Goal: Task Accomplishment & Management: Use online tool/utility

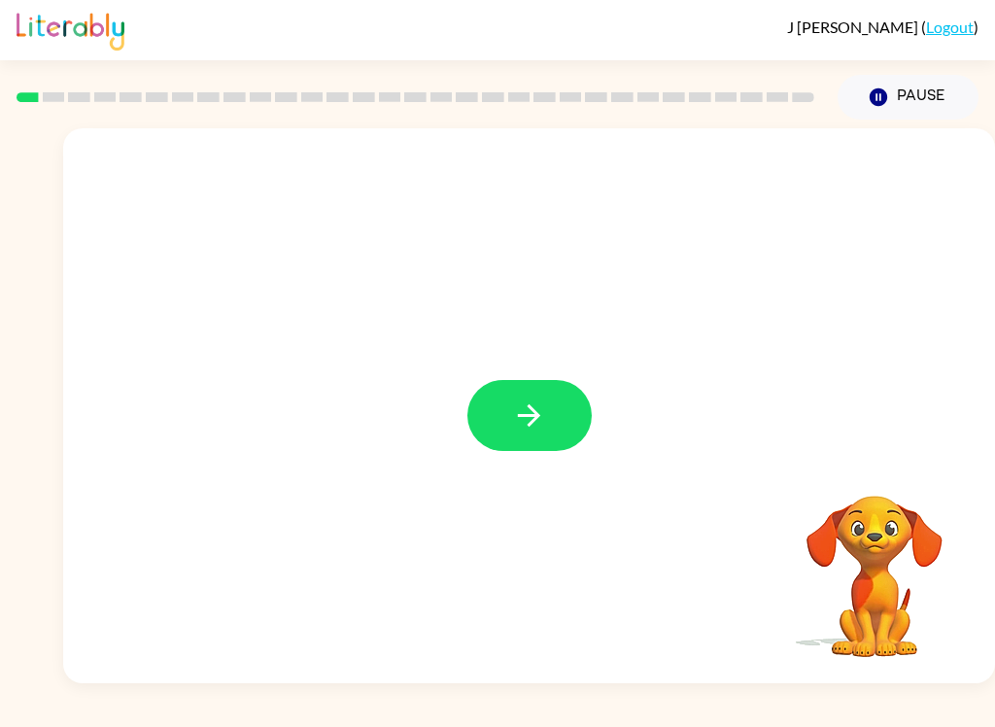
click at [561, 432] on button "button" at bounding box center [530, 415] width 124 height 71
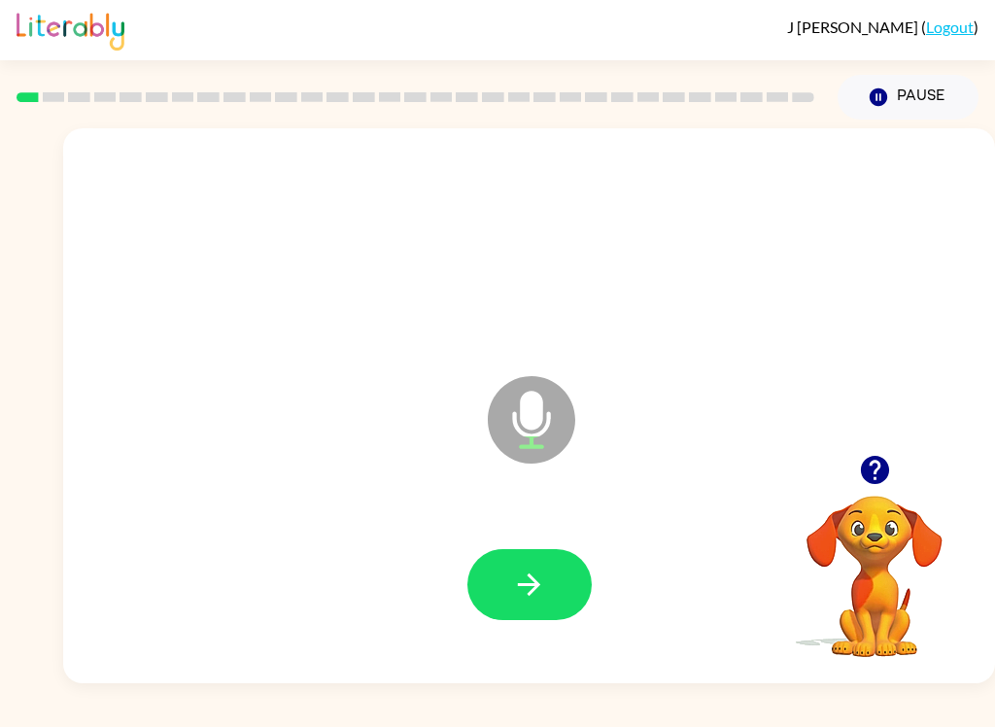
click at [540, 614] on button "button" at bounding box center [530, 584] width 124 height 71
click at [517, 584] on icon "button" at bounding box center [529, 585] width 34 height 34
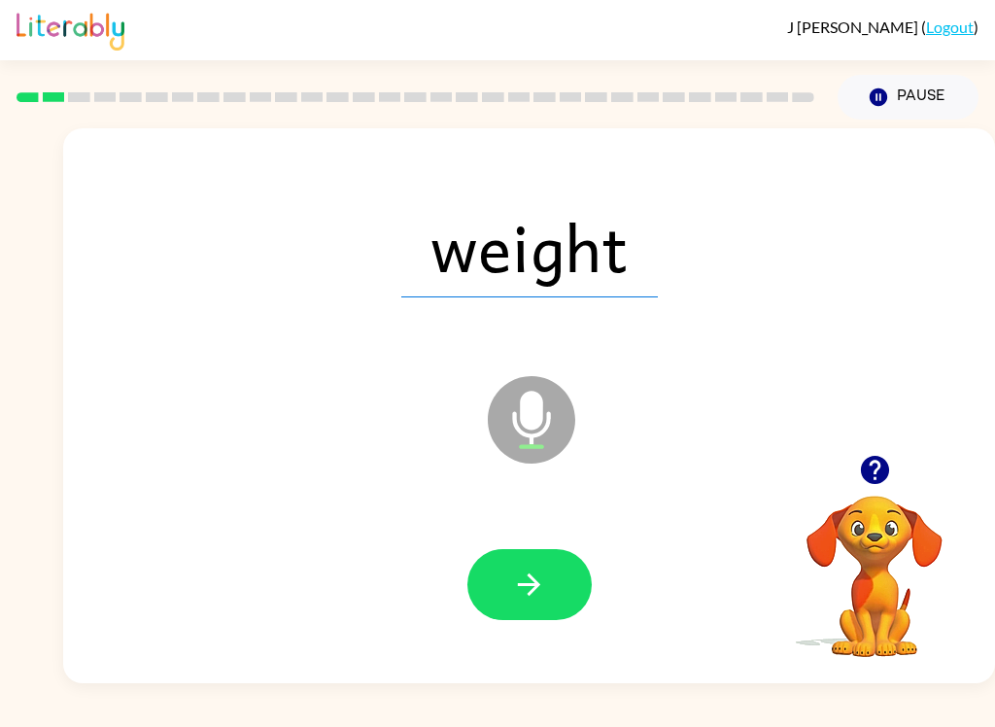
click at [564, 576] on button "button" at bounding box center [530, 584] width 124 height 71
click at [559, 574] on button "button" at bounding box center [530, 584] width 124 height 71
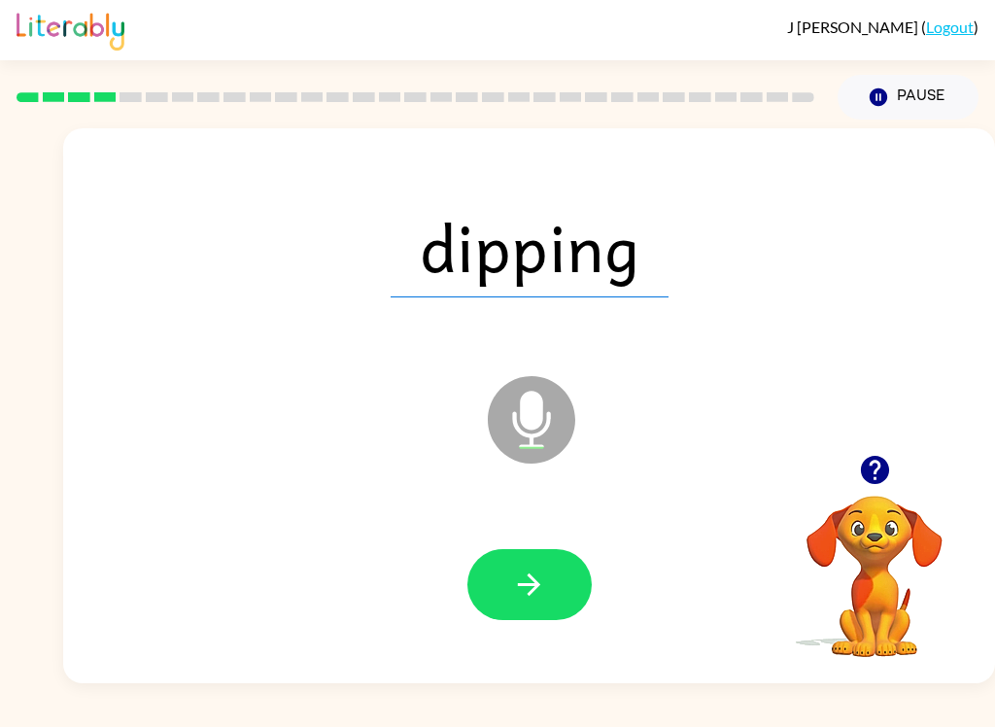
click at [535, 592] on icon "button" at bounding box center [529, 585] width 34 height 34
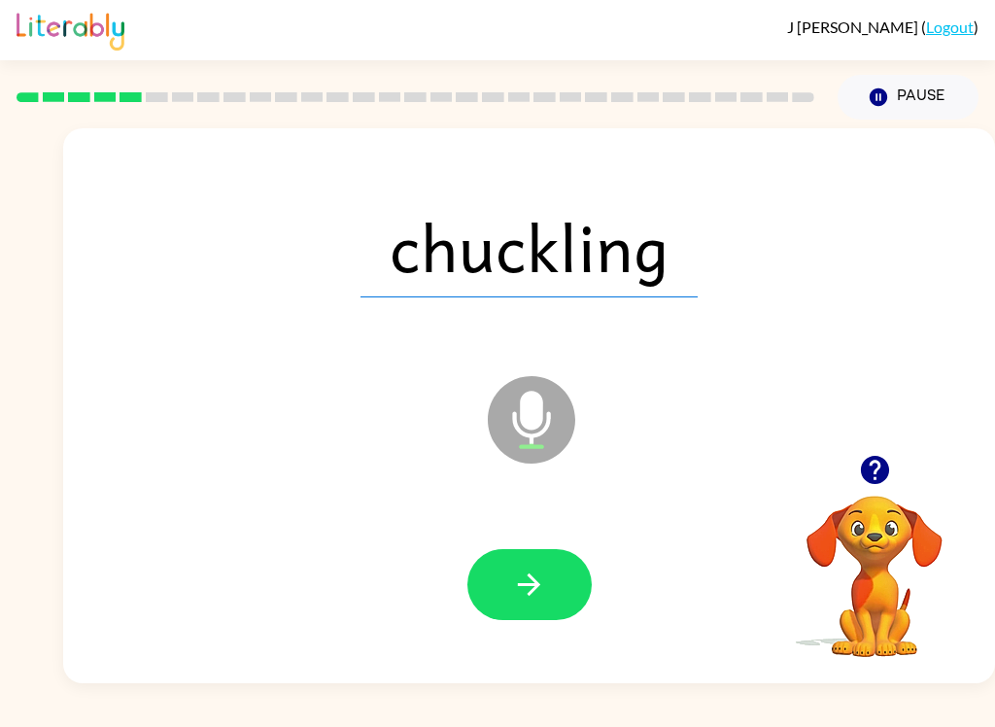
click at [557, 601] on button "button" at bounding box center [530, 584] width 124 height 71
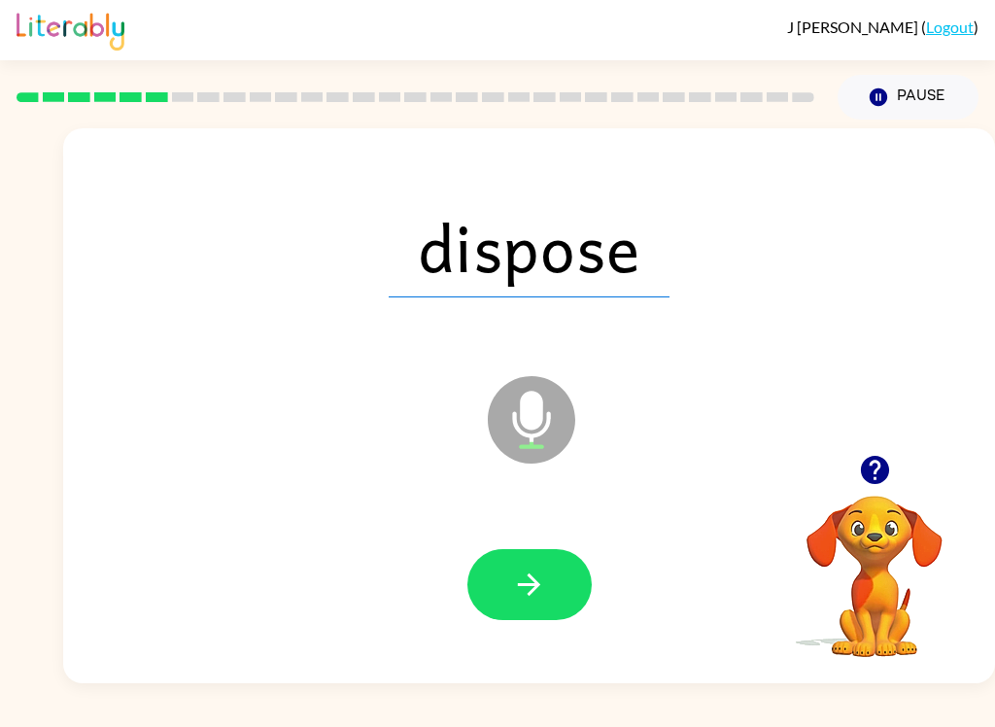
click at [540, 582] on icon "button" at bounding box center [529, 585] width 34 height 34
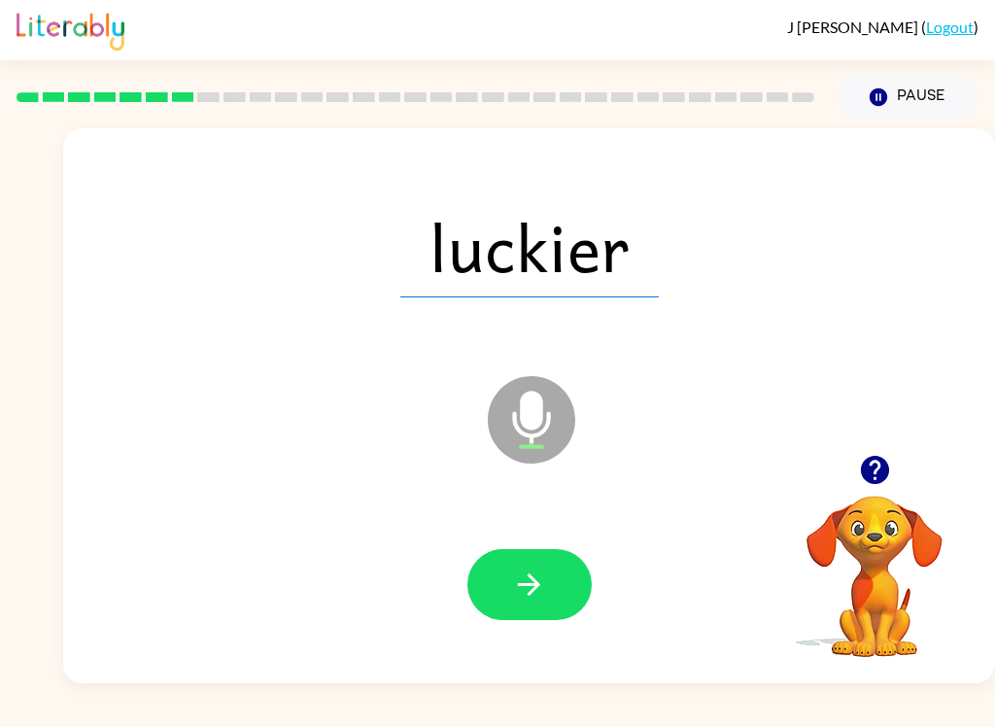
click at [574, 551] on div at bounding box center [530, 584] width 124 height 71
click at [555, 589] on button "button" at bounding box center [530, 584] width 124 height 71
click at [524, 607] on button "button" at bounding box center [530, 584] width 124 height 71
click at [552, 581] on button "button" at bounding box center [530, 584] width 124 height 71
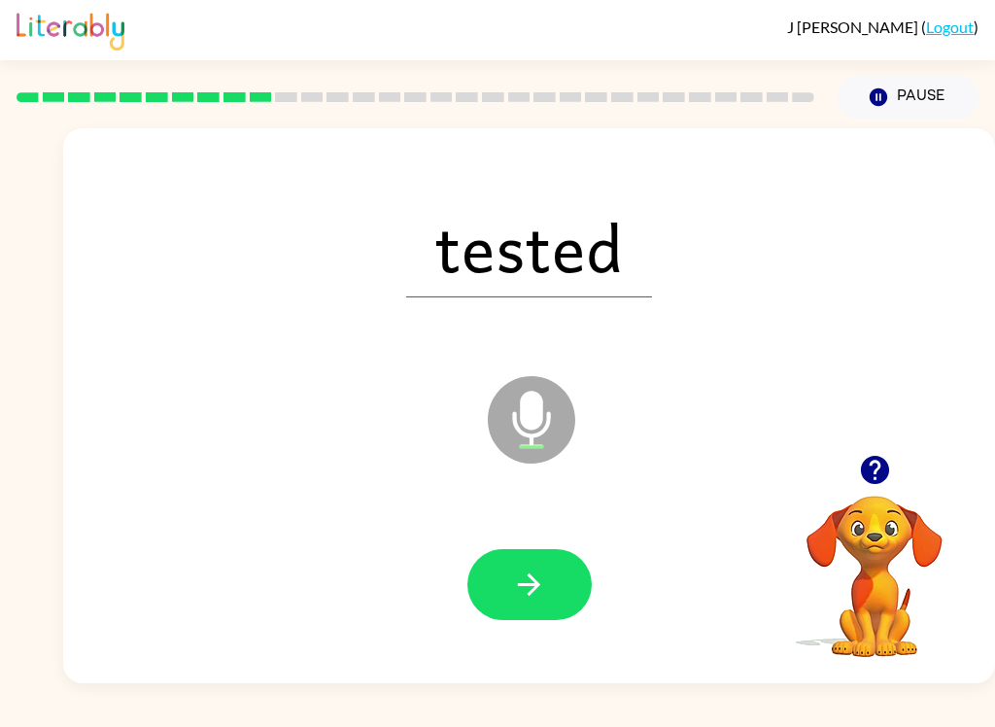
click at [562, 576] on button "button" at bounding box center [530, 584] width 124 height 71
click at [563, 579] on button "button" at bounding box center [530, 584] width 124 height 71
click at [563, 574] on button "button" at bounding box center [530, 584] width 124 height 71
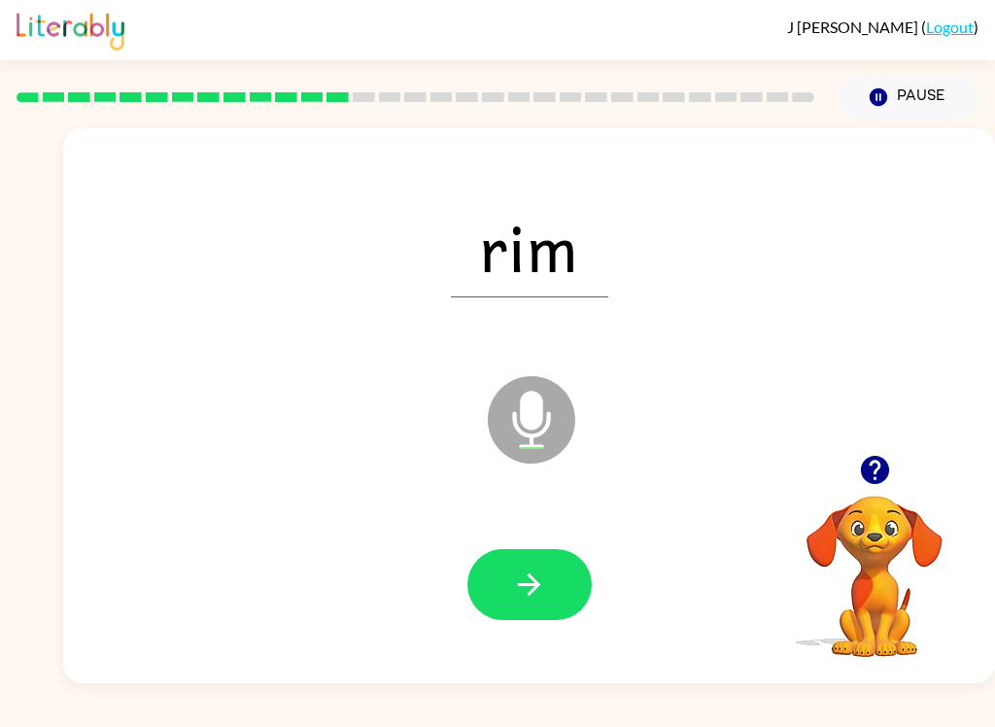
click at [540, 588] on icon "button" at bounding box center [529, 585] width 34 height 34
click at [565, 579] on button "button" at bounding box center [530, 584] width 124 height 71
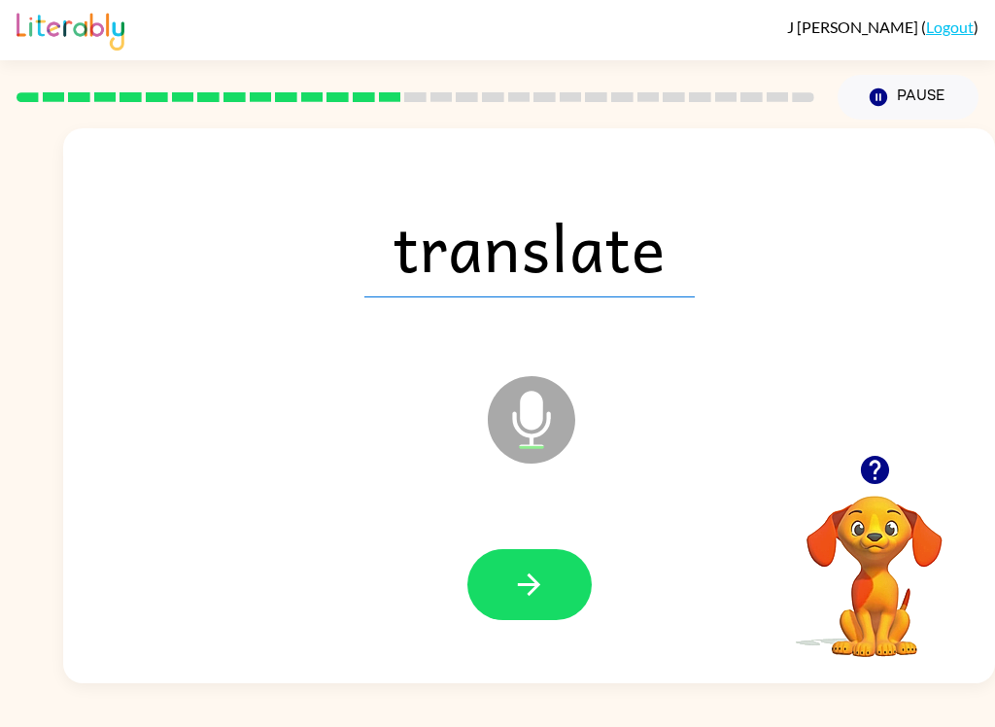
click at [575, 575] on button "button" at bounding box center [530, 584] width 124 height 71
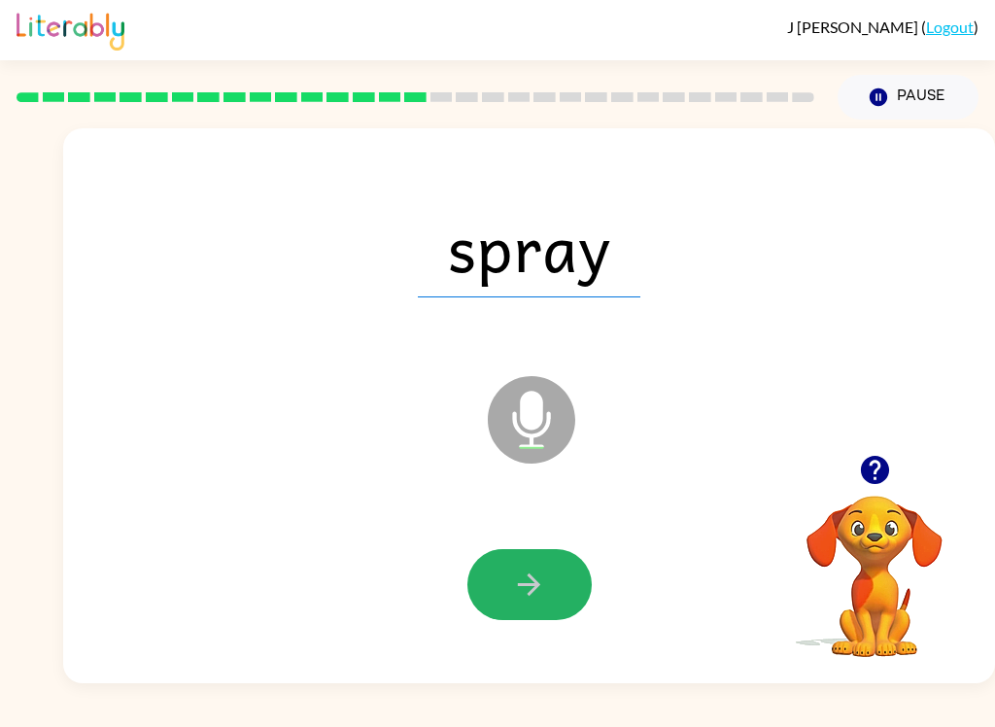
click at [557, 576] on button "button" at bounding box center [530, 584] width 124 height 71
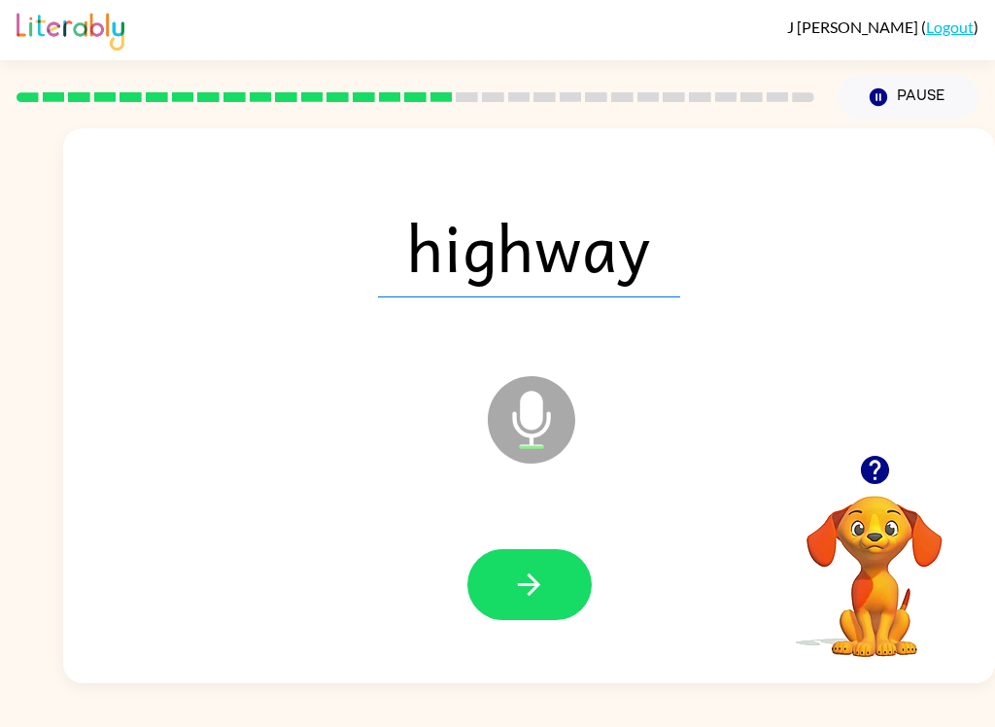
click at [560, 592] on button "button" at bounding box center [530, 584] width 124 height 71
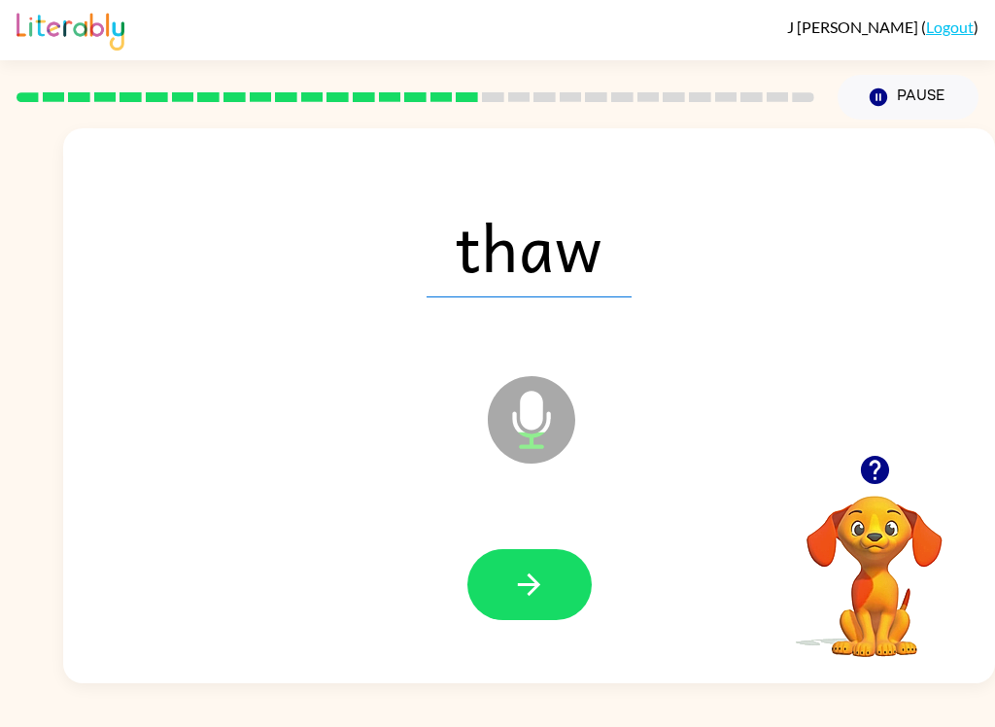
click at [563, 577] on button "button" at bounding box center [530, 584] width 124 height 71
click at [540, 597] on icon "button" at bounding box center [529, 585] width 34 height 34
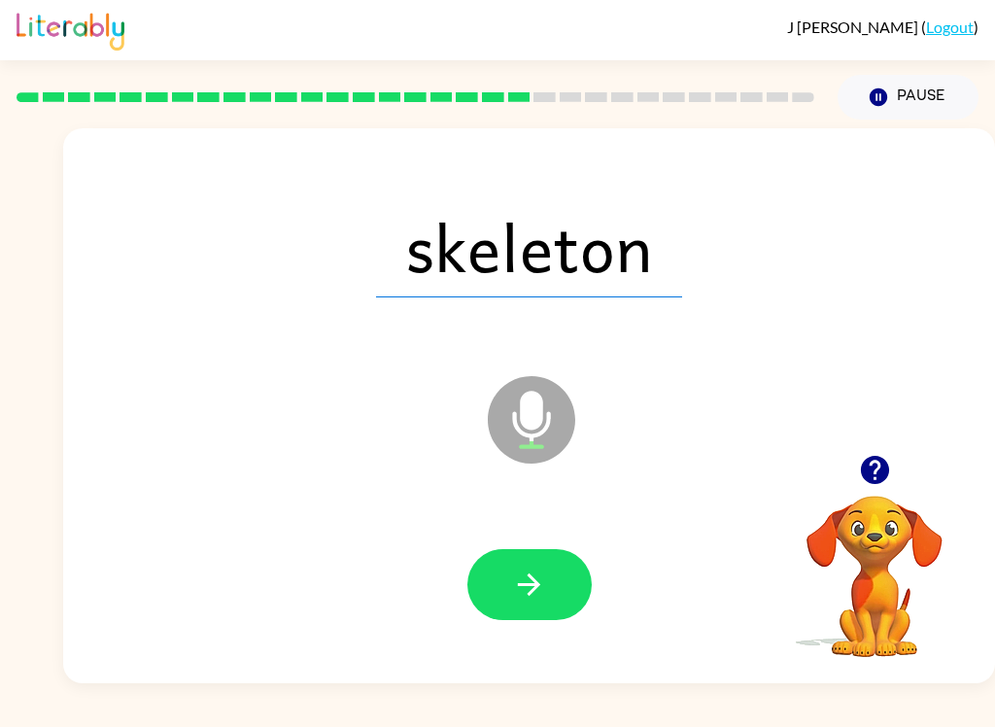
click at [554, 606] on button "button" at bounding box center [530, 584] width 124 height 71
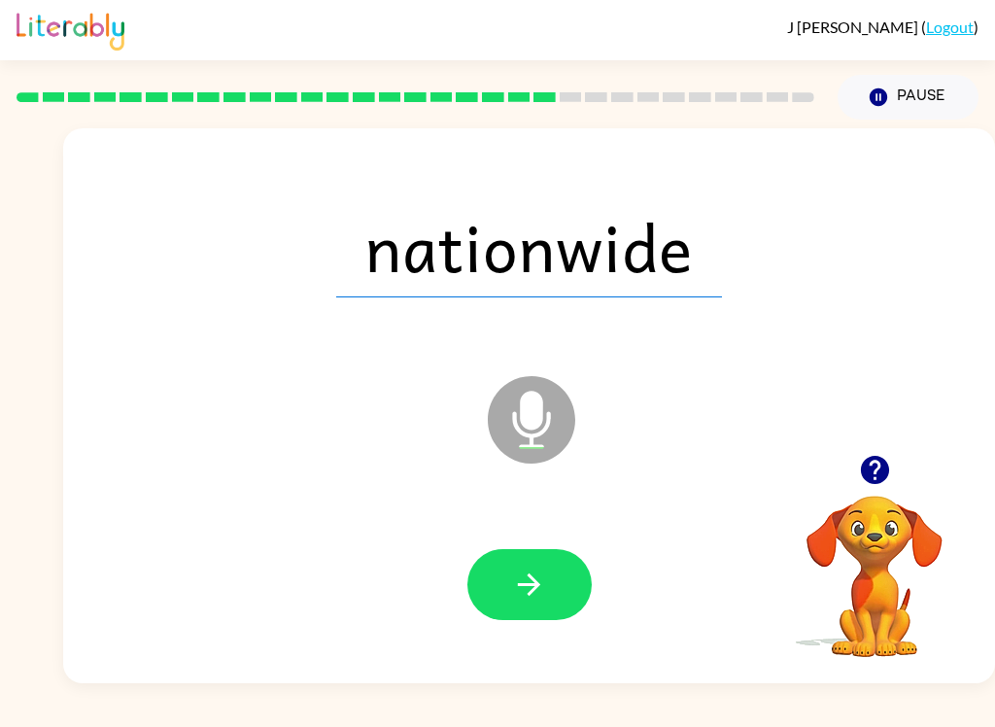
click at [550, 567] on button "button" at bounding box center [530, 584] width 124 height 71
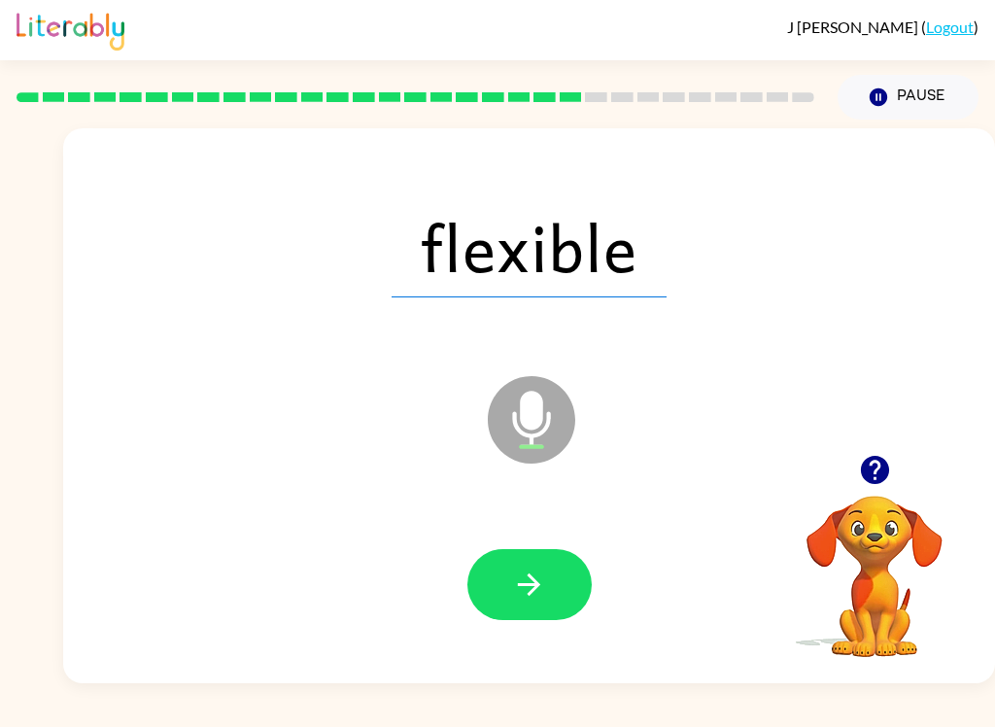
click at [567, 580] on button "button" at bounding box center [530, 584] width 124 height 71
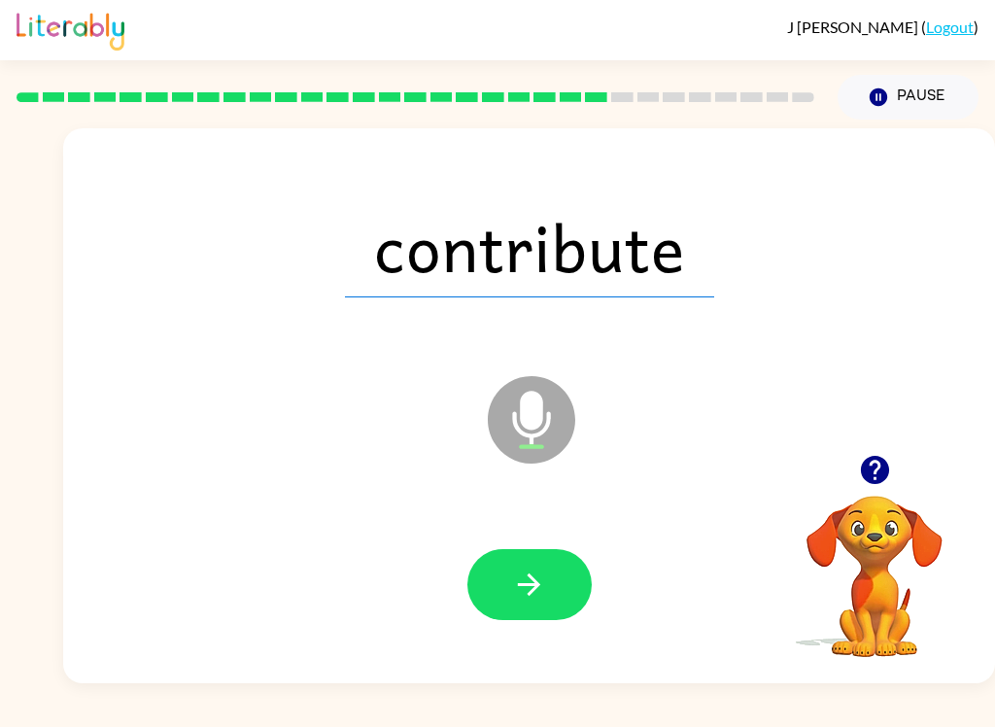
click at [540, 586] on icon "button" at bounding box center [529, 585] width 22 height 22
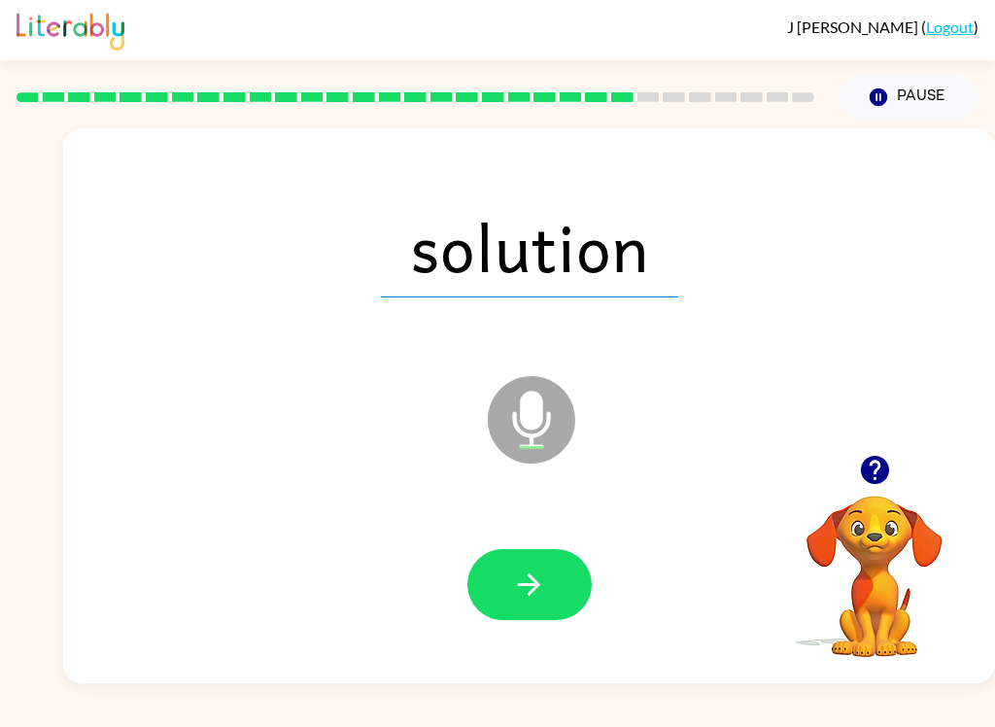
click at [536, 577] on icon "button" at bounding box center [529, 585] width 34 height 34
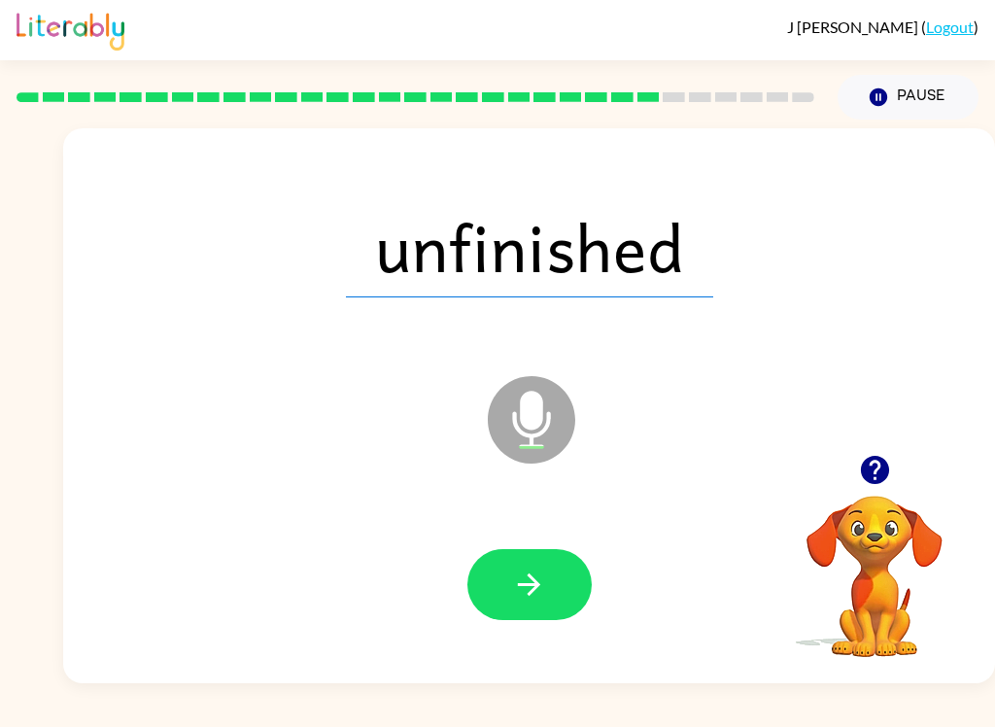
click at [537, 614] on button "button" at bounding box center [530, 584] width 124 height 71
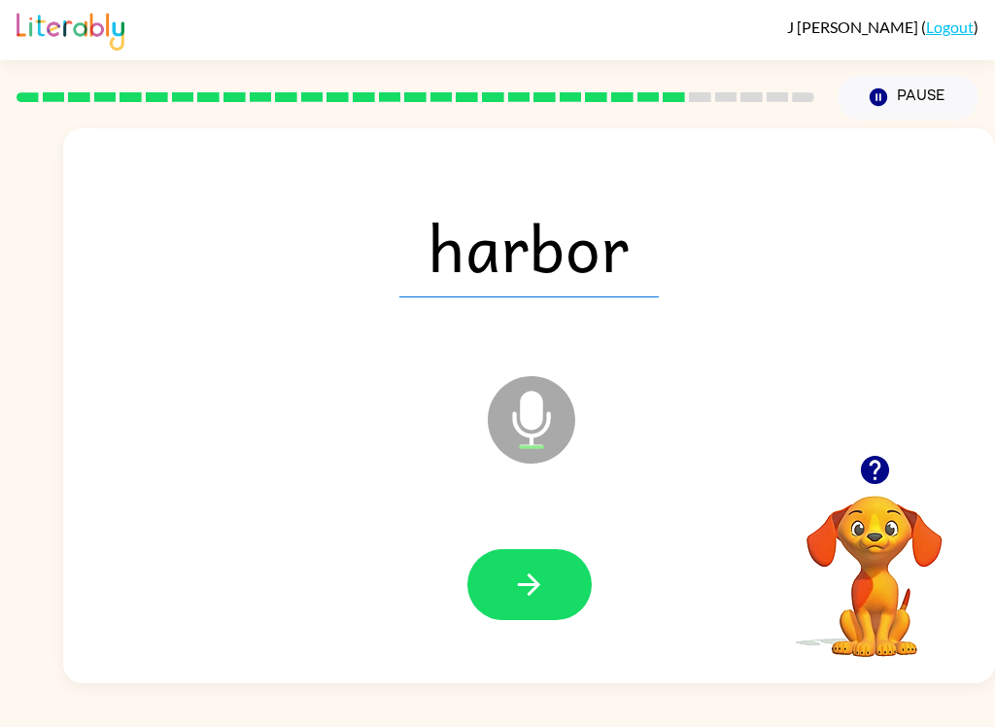
click at [580, 584] on button "button" at bounding box center [530, 584] width 124 height 71
click at [547, 589] on button "button" at bounding box center [530, 584] width 124 height 71
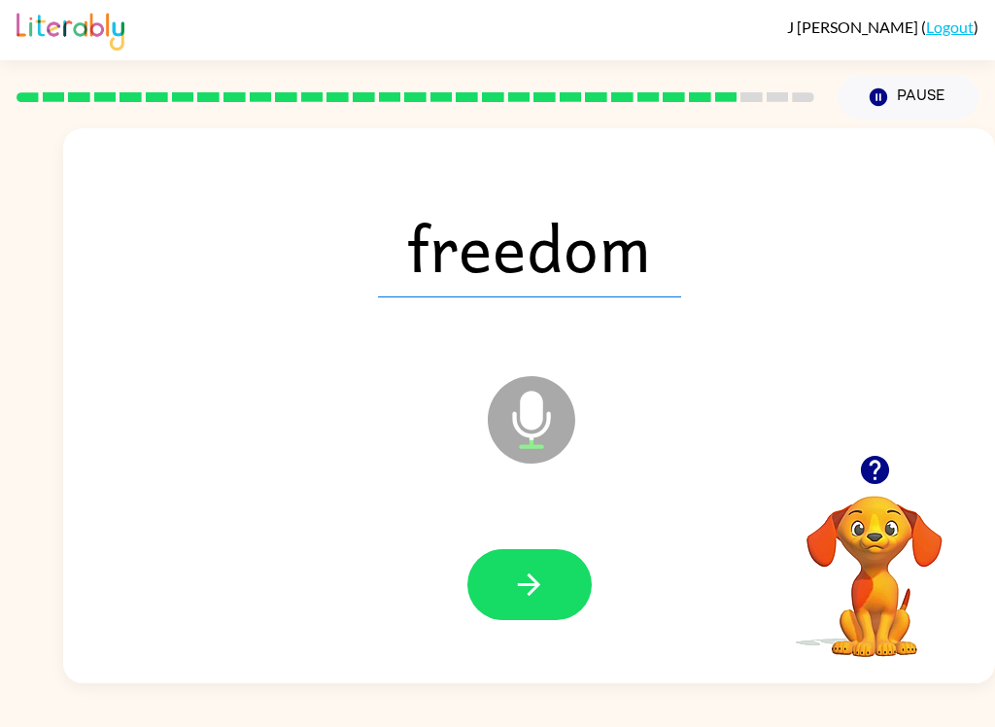
click at [542, 592] on icon "button" at bounding box center [529, 585] width 34 height 34
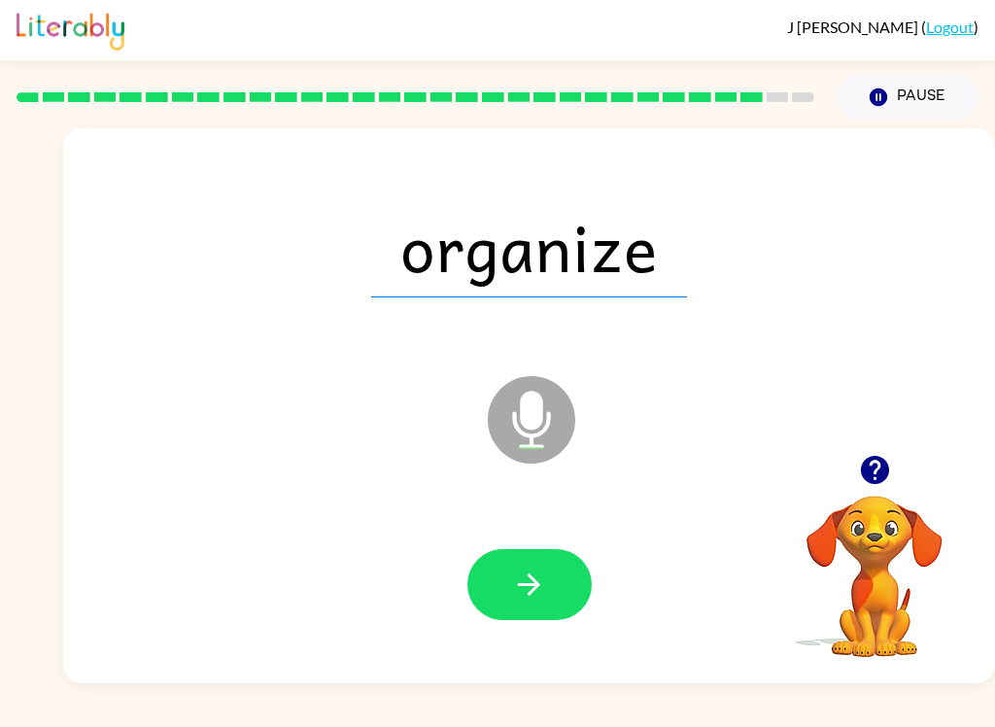
click at [532, 600] on icon "button" at bounding box center [529, 585] width 34 height 34
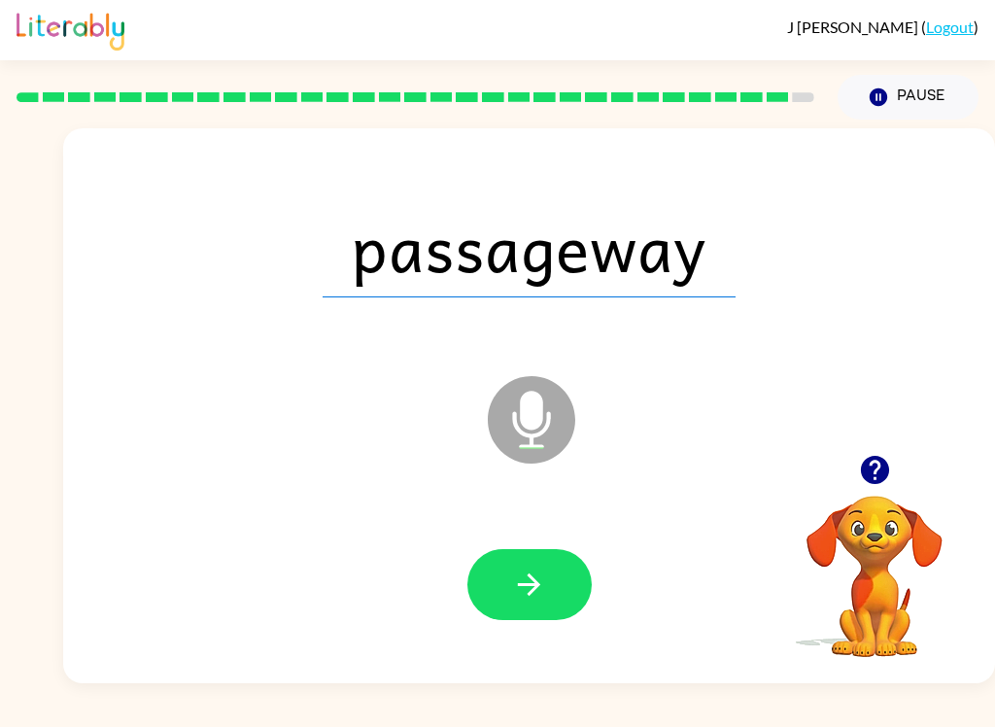
click at [537, 588] on icon "button" at bounding box center [529, 585] width 22 height 22
